Goal: Check status: Check status

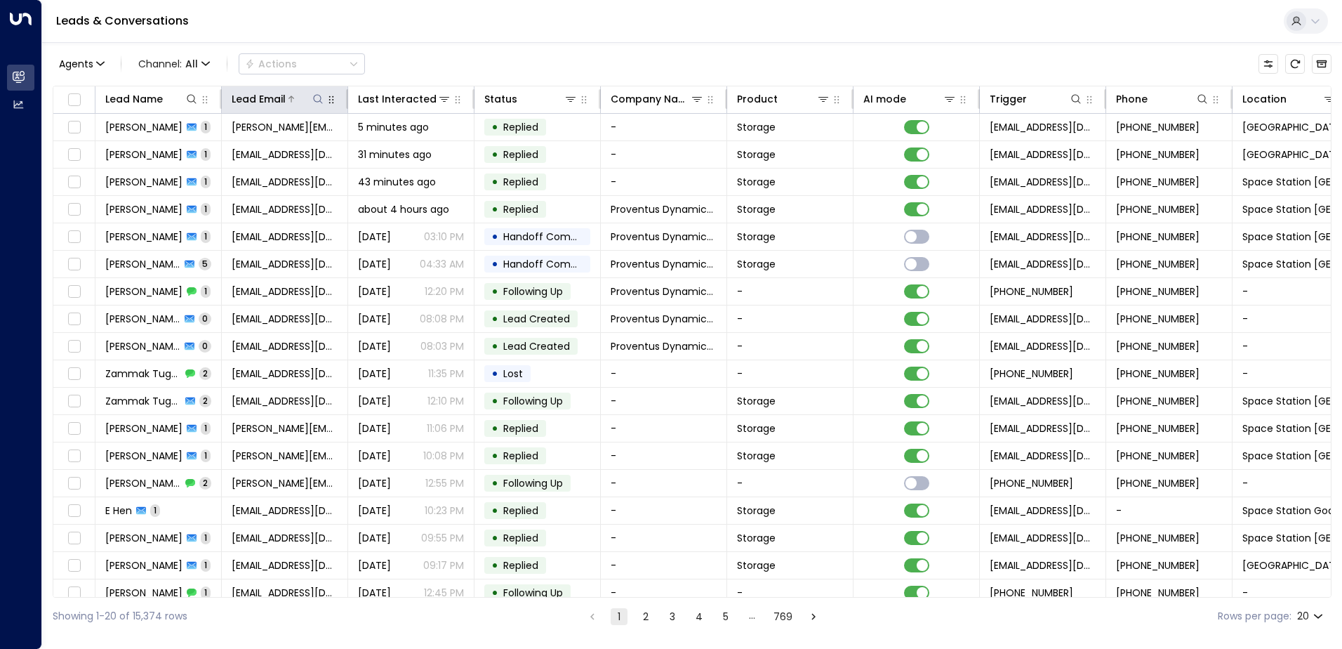
click at [316, 97] on icon at bounding box center [317, 98] width 11 height 11
click at [326, 152] on input "text" at bounding box center [318, 150] width 194 height 26
type input "**********"
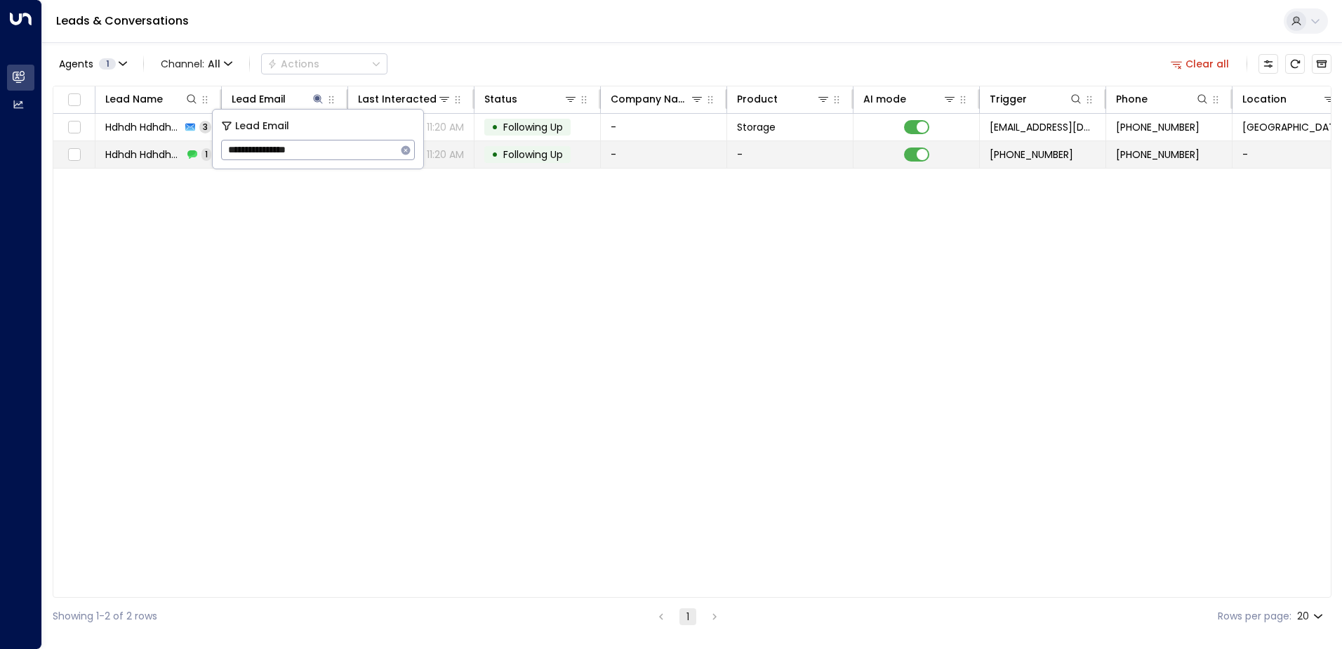
click at [531, 154] on span "Following Up" at bounding box center [533, 154] width 60 height 14
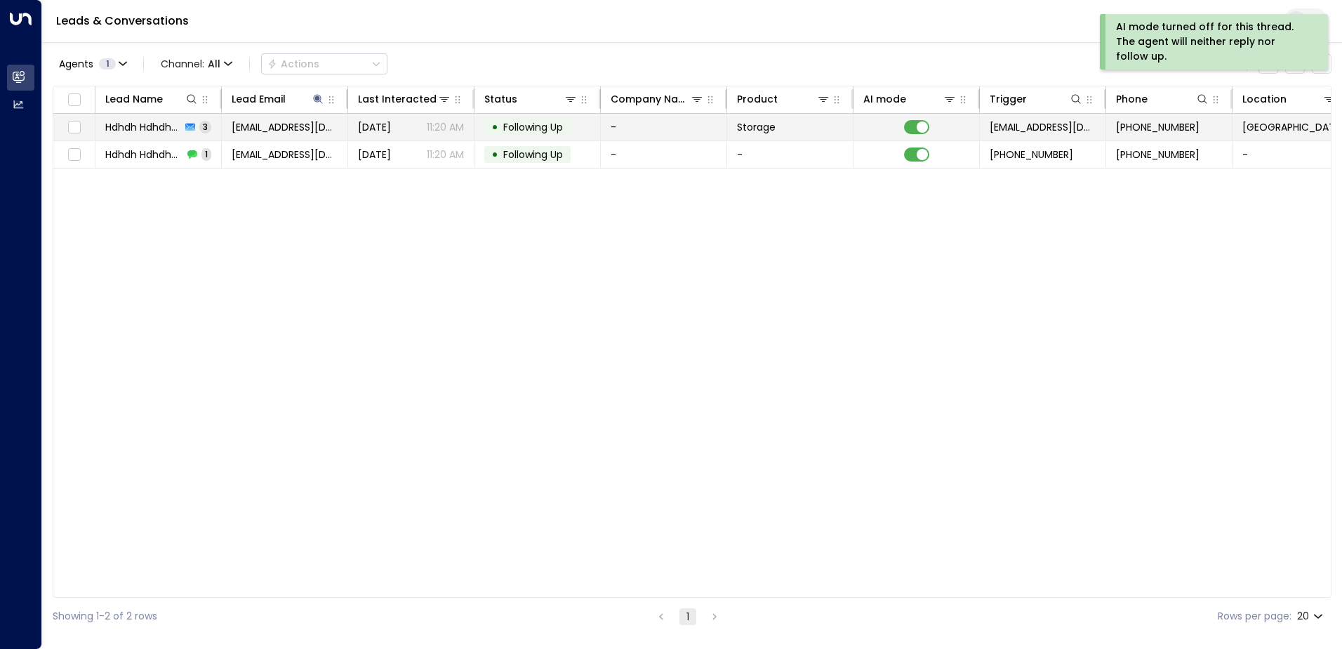
click at [381, 131] on span "[DATE]" at bounding box center [374, 127] width 33 height 14
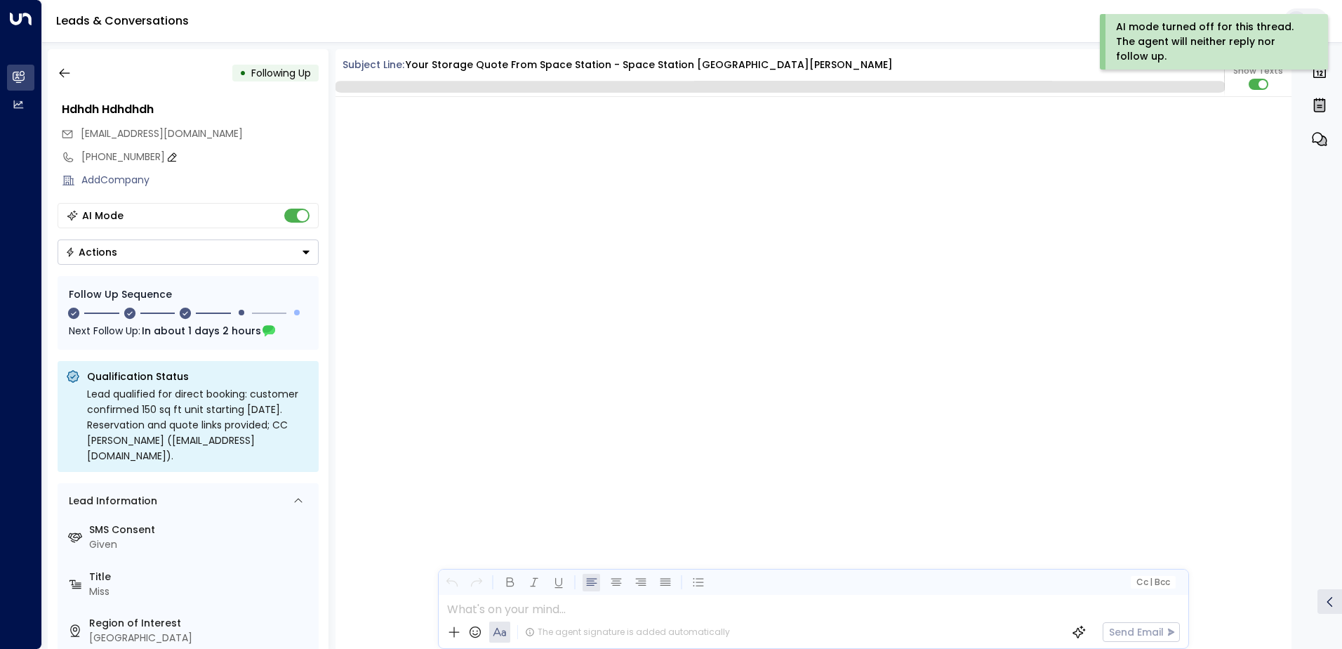
scroll to position [1782, 0]
